Goal: Information Seeking & Learning: Learn about a topic

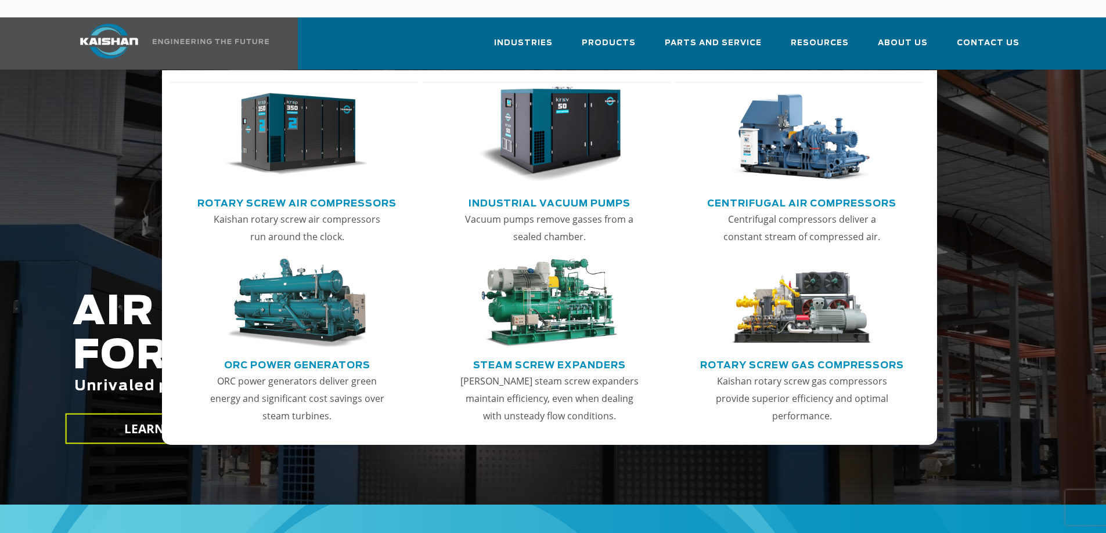
click at [283, 124] on img "Main menu" at bounding box center [296, 134] width 143 height 96
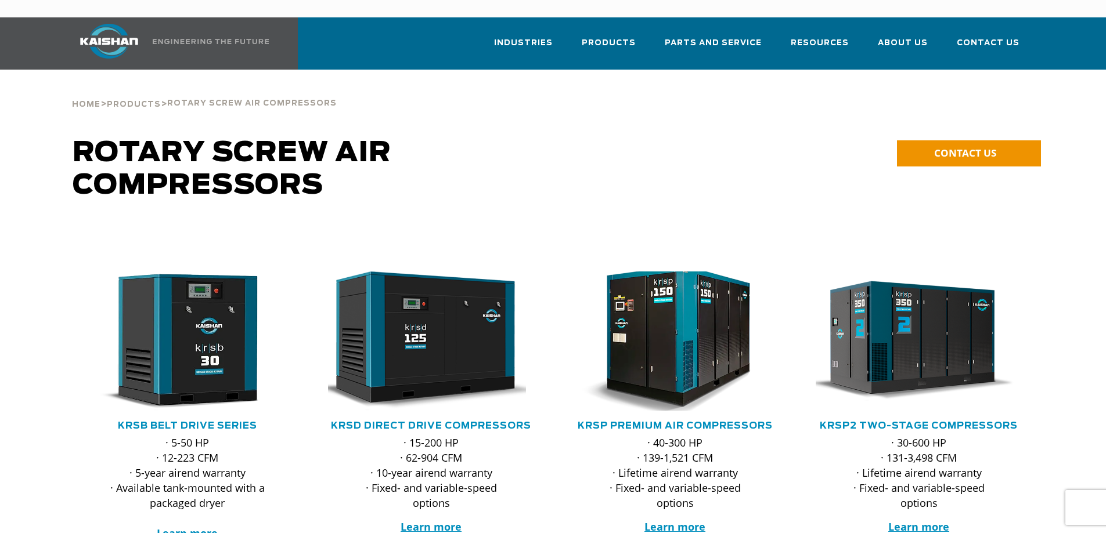
click at [682, 330] on img at bounding box center [667, 341] width 228 height 153
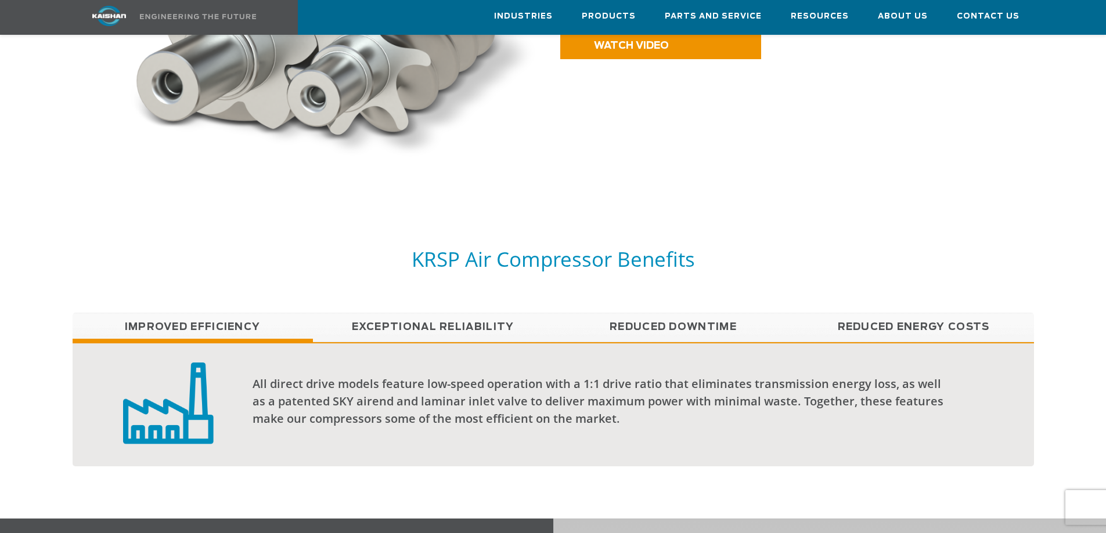
scroll to position [987, 0]
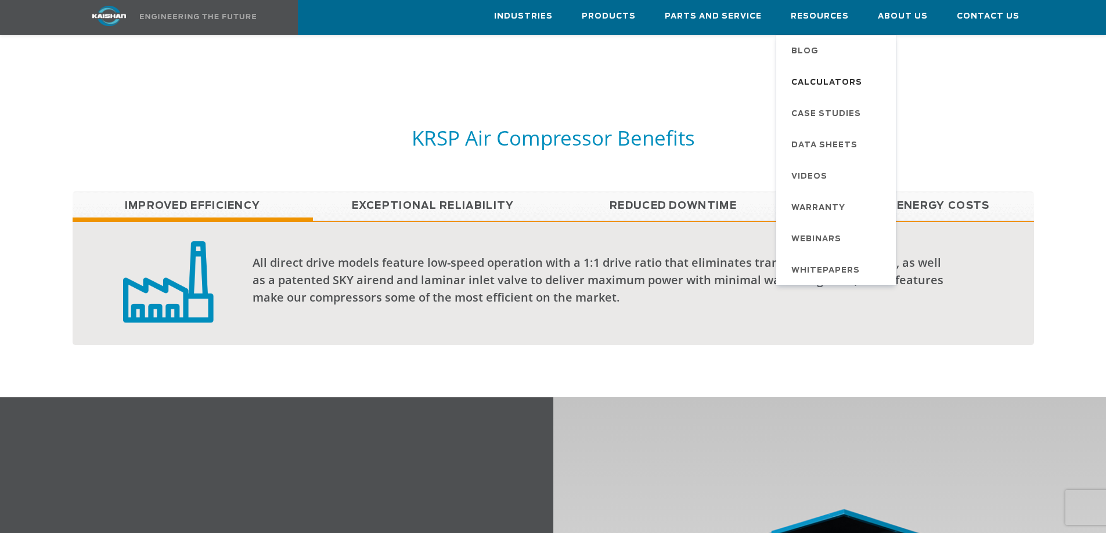
click at [810, 81] on span "Calculators" at bounding box center [826, 83] width 71 height 20
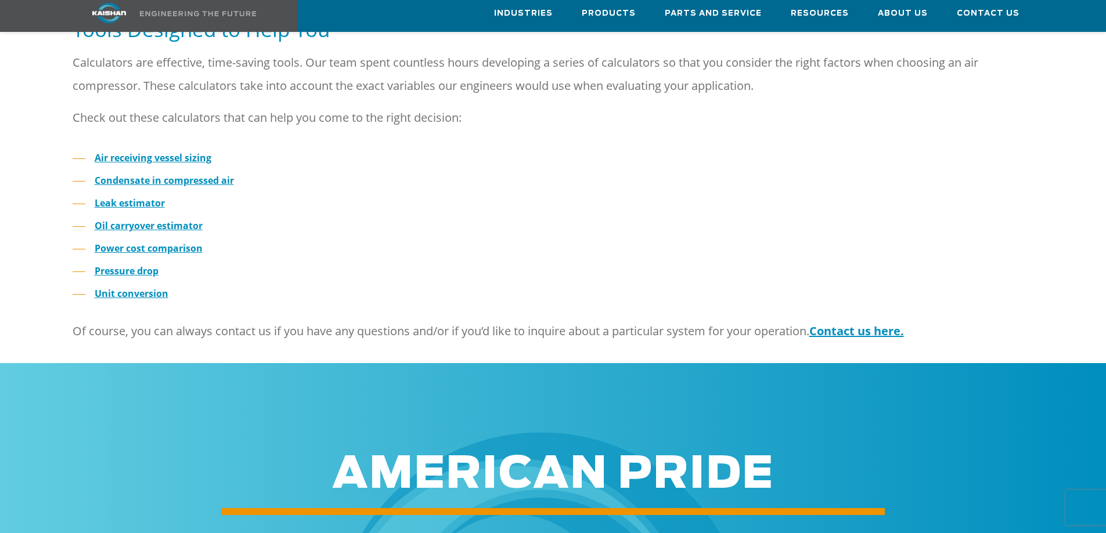
scroll to position [348, 0]
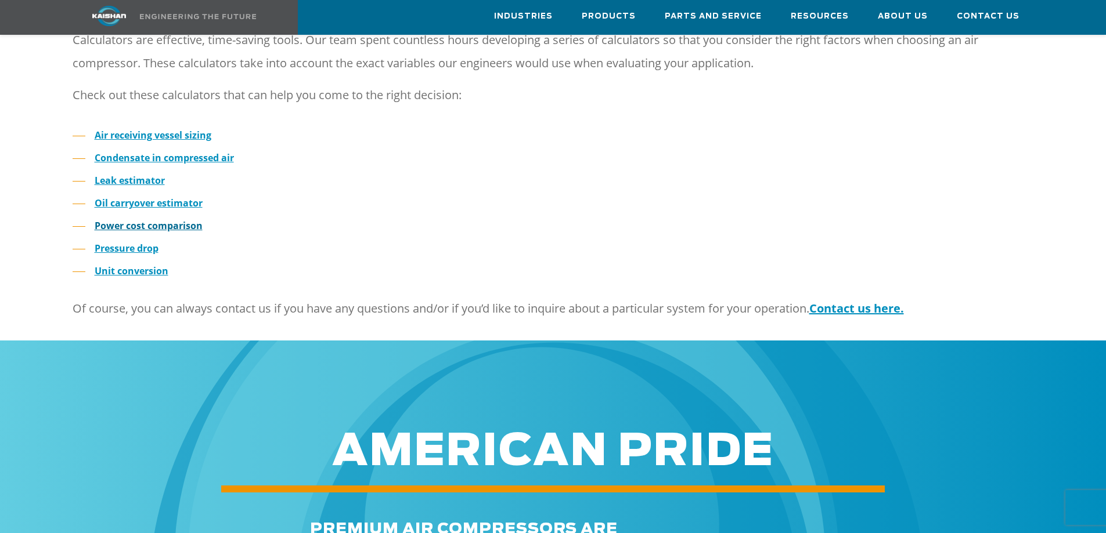
click at [157, 219] on strong "Power cost comparison" at bounding box center [149, 225] width 108 height 13
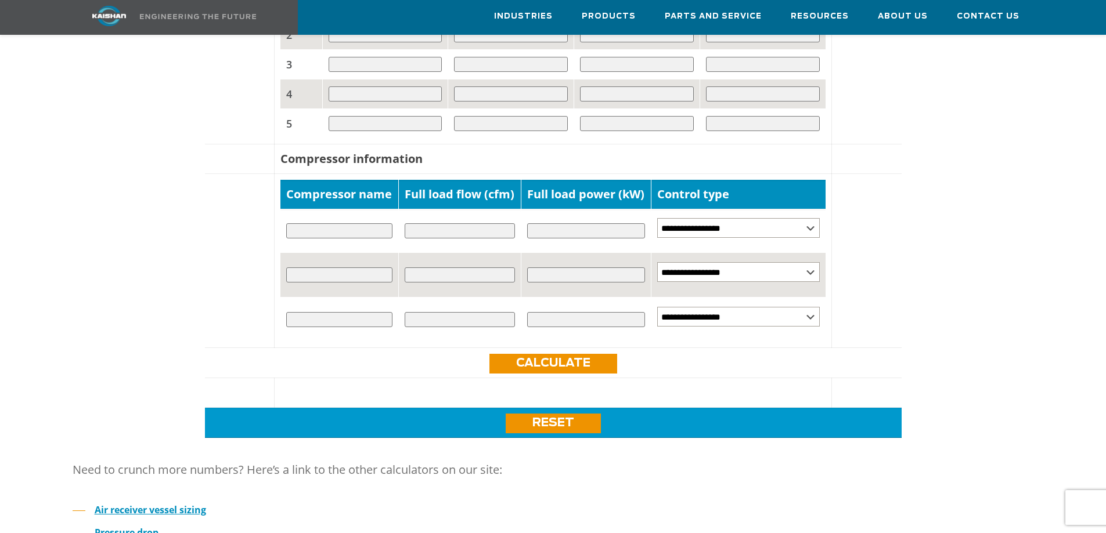
scroll to position [754, 0]
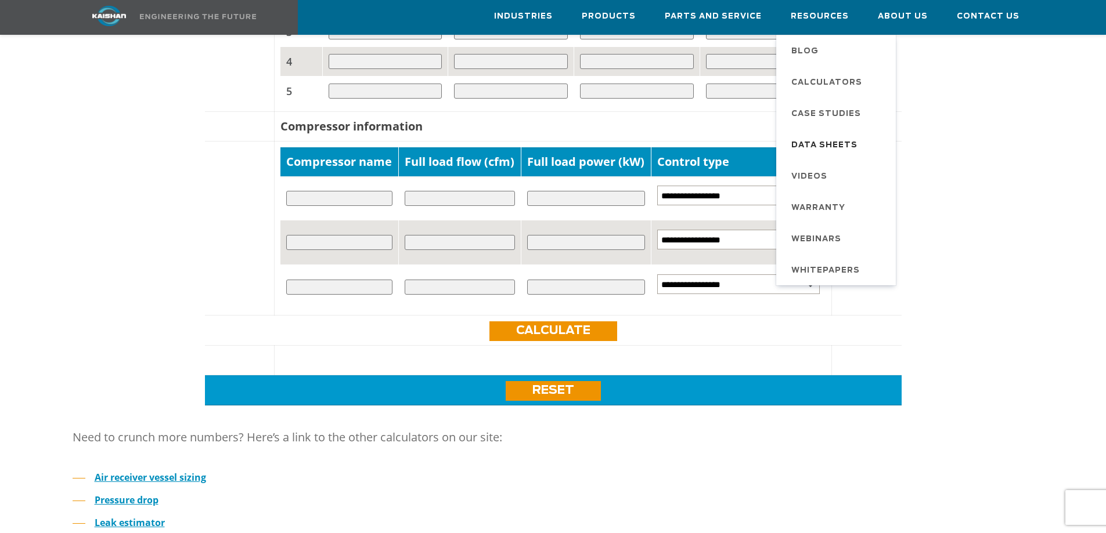
click at [824, 136] on span "Data Sheets" at bounding box center [824, 146] width 66 height 20
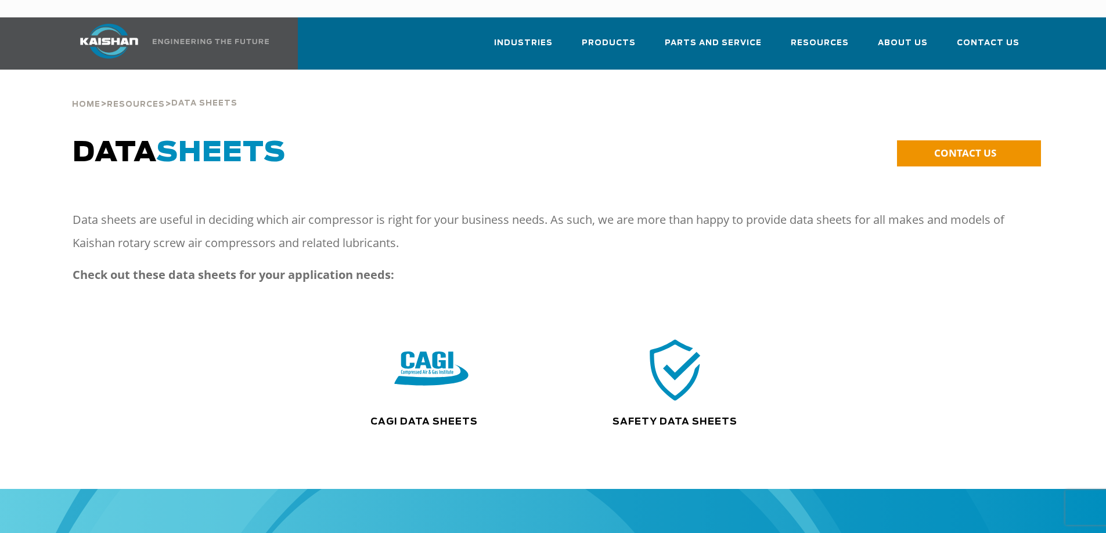
click at [396, 344] on img at bounding box center [431, 370] width 74 height 75
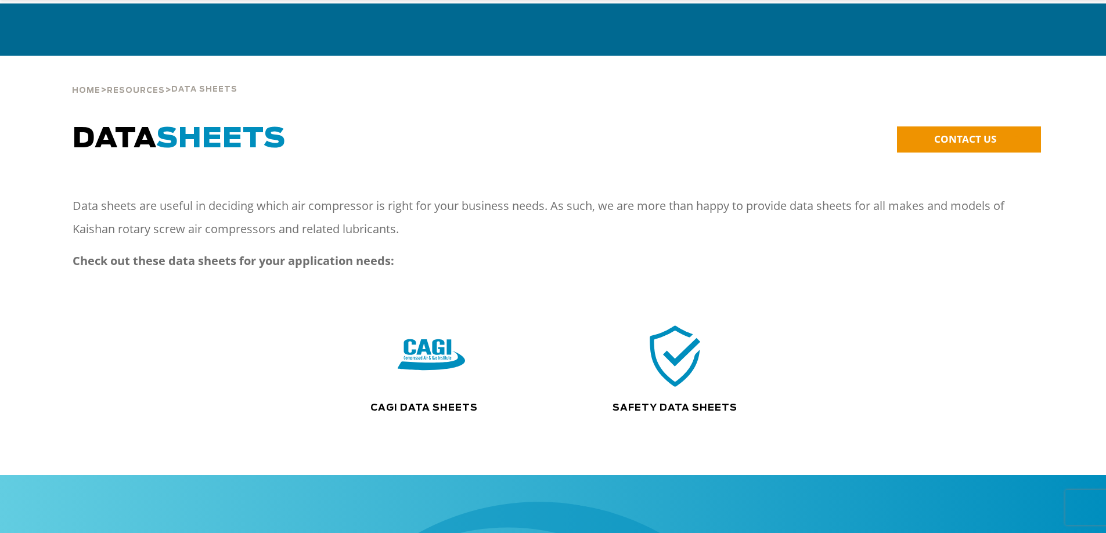
scroll to position [232, 0]
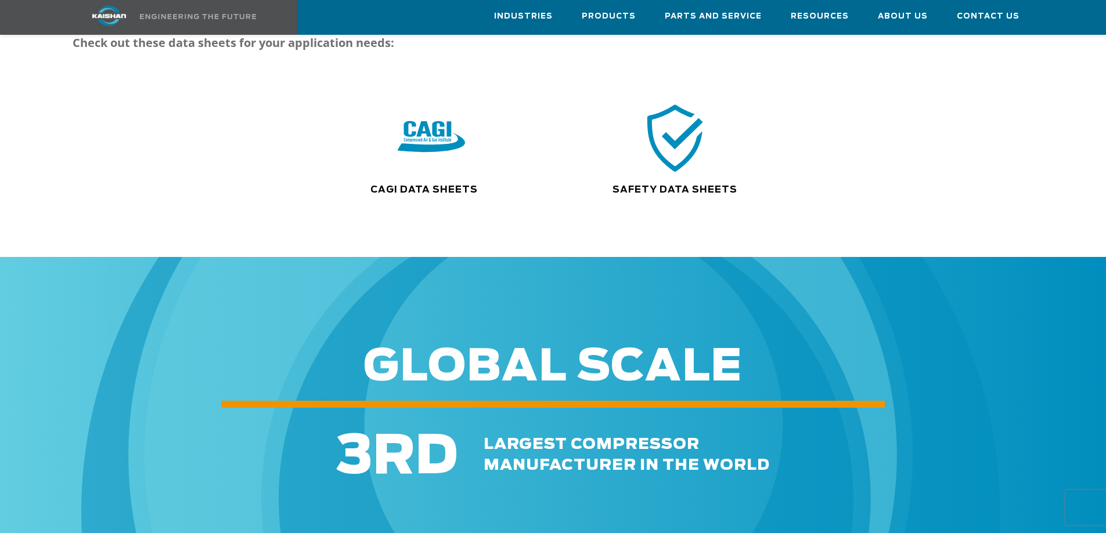
click at [662, 128] on img at bounding box center [675, 137] width 74 height 75
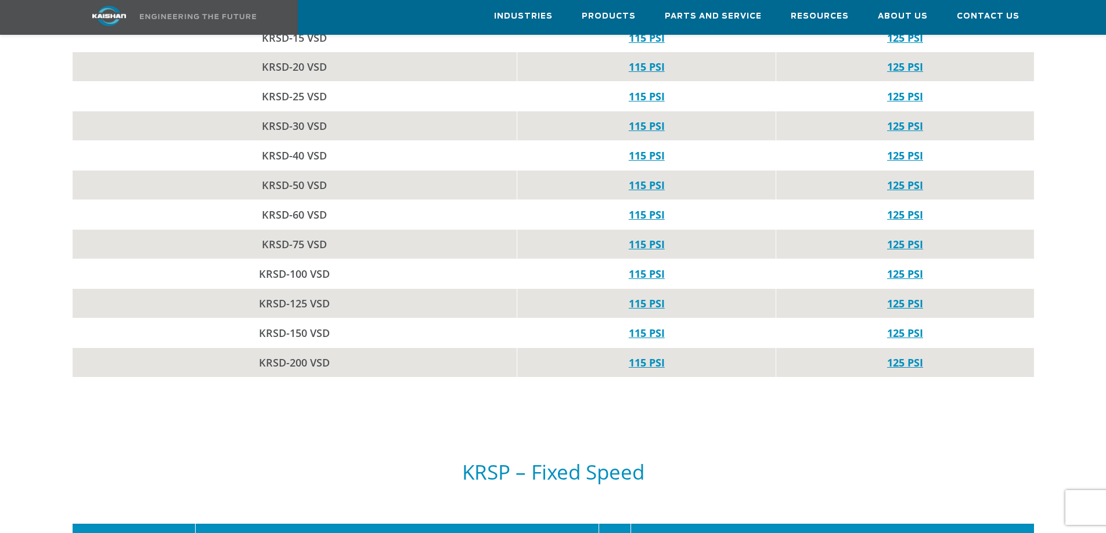
scroll to position [2205, 0]
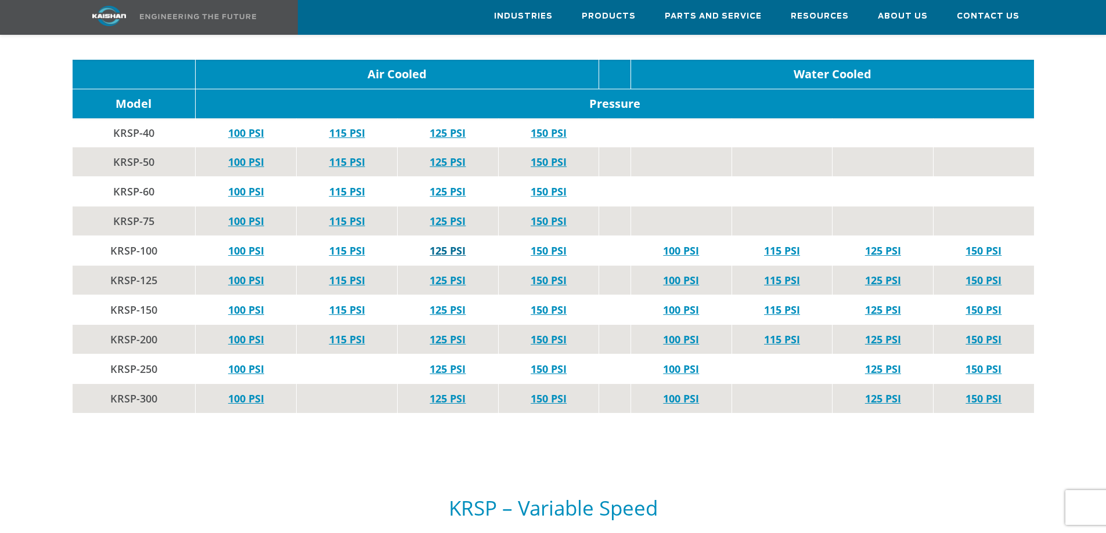
click at [455, 244] on link "125 PSI" at bounding box center [447, 251] width 36 height 14
click at [344, 244] on link "115 PSI" at bounding box center [347, 251] width 36 height 14
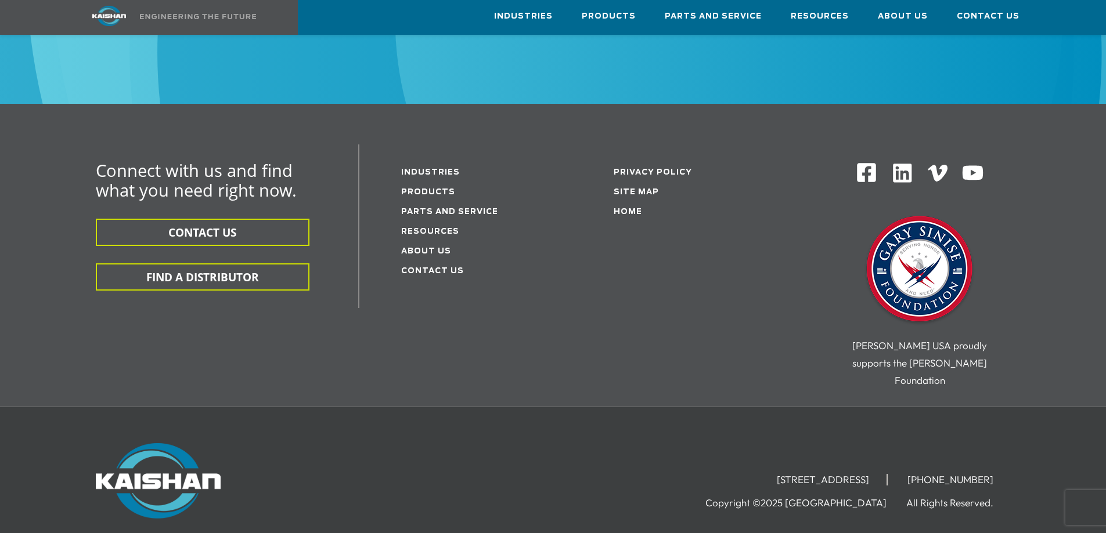
scroll to position [5388, 0]
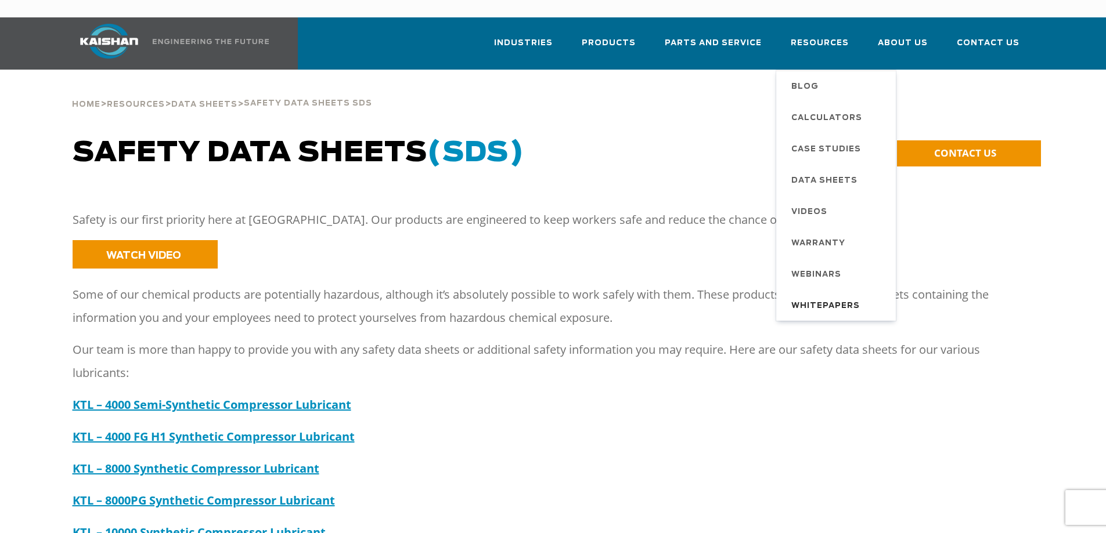
click at [817, 297] on span "Whitepapers" at bounding box center [825, 307] width 68 height 20
click at [814, 77] on span "Blog" at bounding box center [804, 87] width 27 height 20
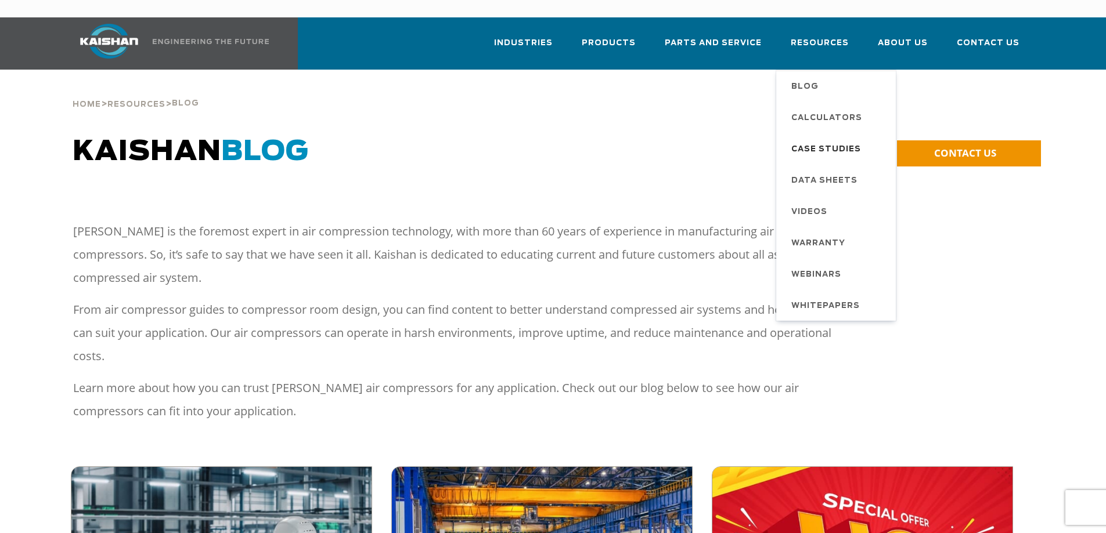
click at [828, 140] on span "Case Studies" at bounding box center [826, 150] width 70 height 20
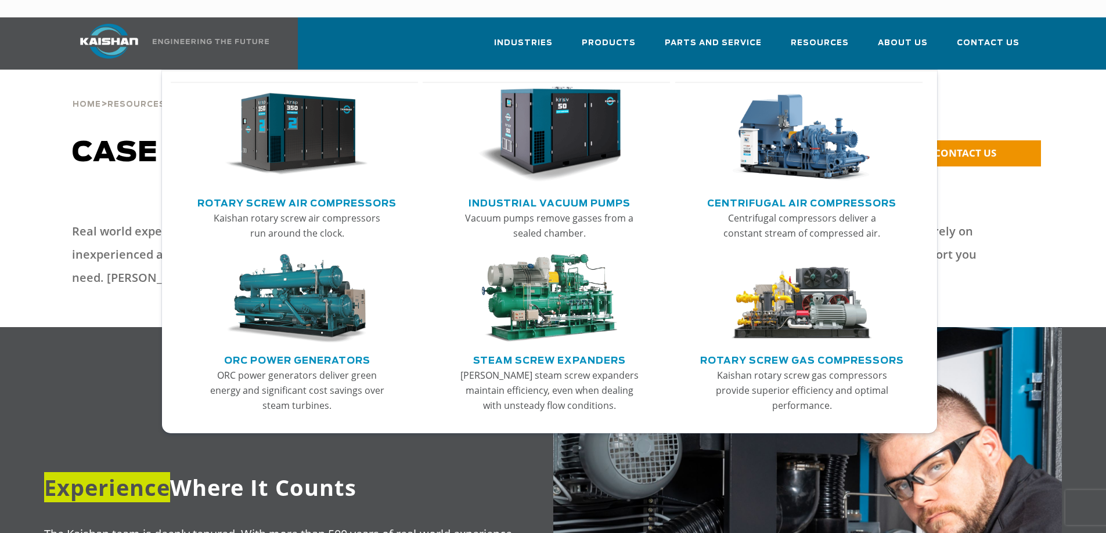
click at [313, 160] on img "Main menu" at bounding box center [296, 134] width 143 height 96
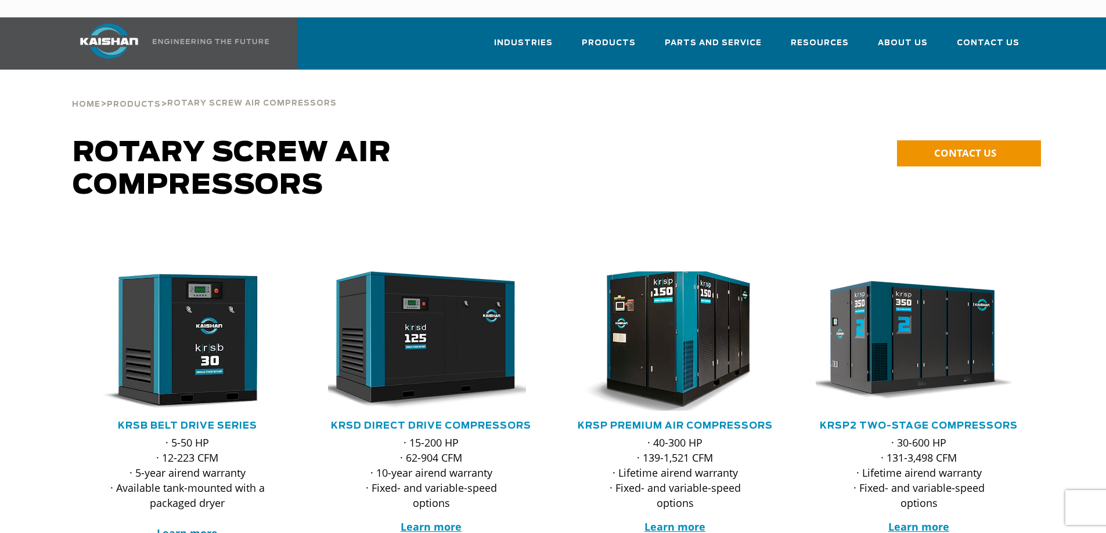
click at [664, 328] on img at bounding box center [667, 341] width 228 height 153
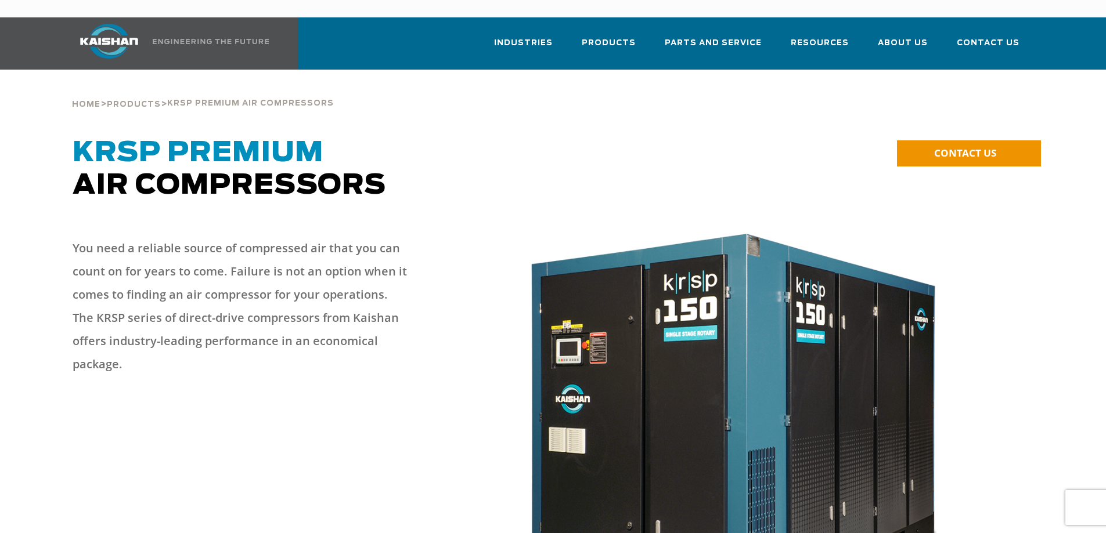
click at [185, 237] on p "You need a reliable source of compressed air that you can count on for years to…" at bounding box center [241, 306] width 337 height 139
click at [73, 237] on p "You need a reliable source of compressed air that you can count on for years to…" at bounding box center [241, 306] width 337 height 139
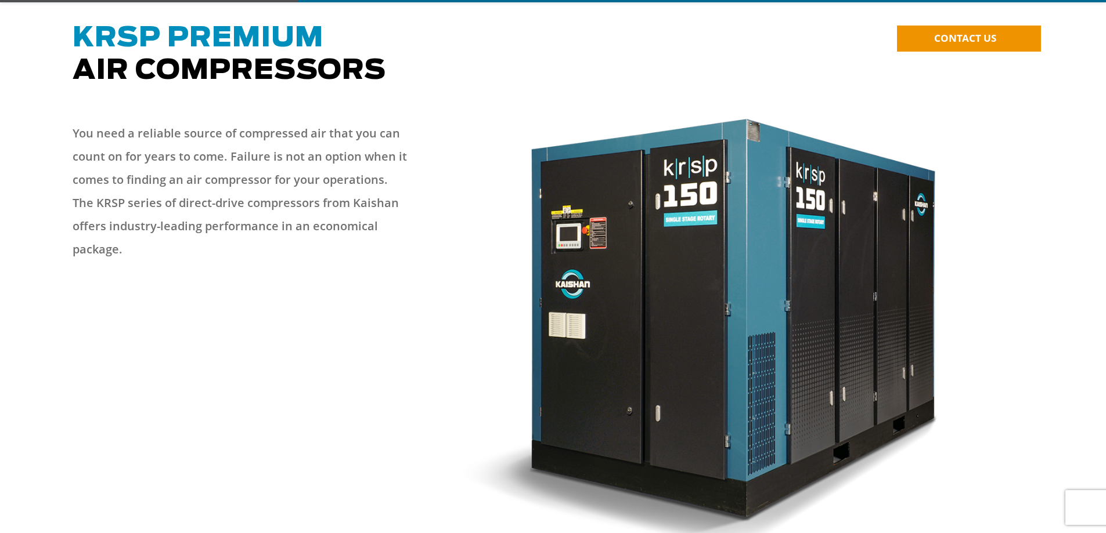
scroll to position [116, 0]
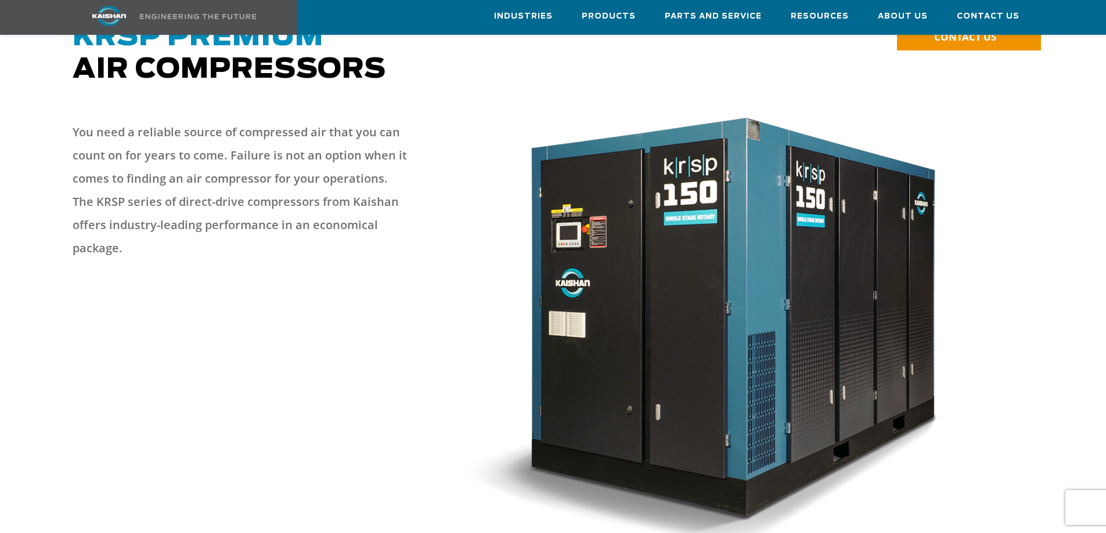
click at [250, 181] on p "You need a reliable source of compressed air that you can count on for years to…" at bounding box center [241, 190] width 337 height 139
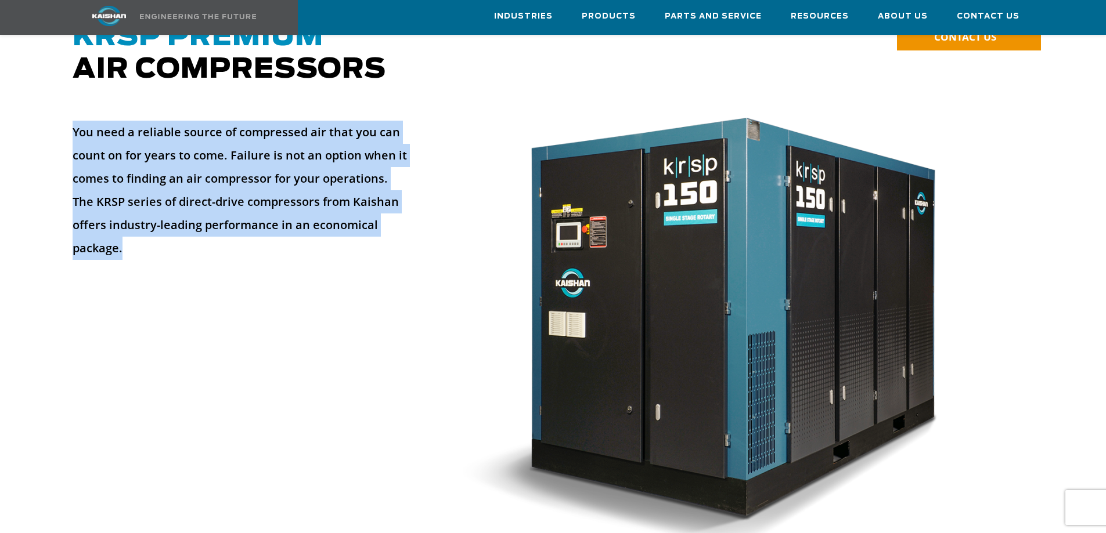
drag, startPoint x: 73, startPoint y: 113, endPoint x: 395, endPoint y: 212, distance: 336.5
click at [395, 212] on p "You need a reliable source of compressed air that you can count on for years to…" at bounding box center [241, 190] width 337 height 139
